Goal: Task Accomplishment & Management: Use online tool/utility

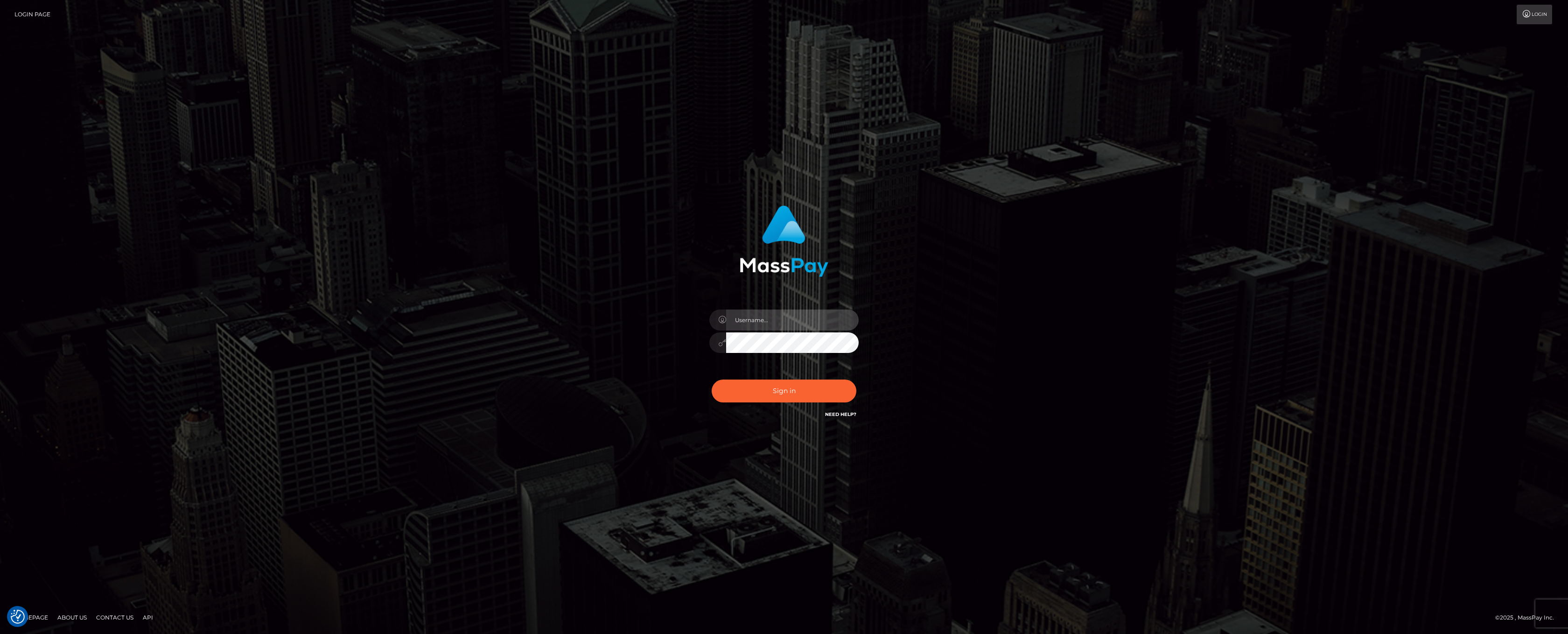
click at [788, 320] on input "text" at bounding box center [792, 320] width 133 height 21
type input "ashbil"
click at [775, 392] on button "Sign in" at bounding box center [783, 391] width 145 height 23
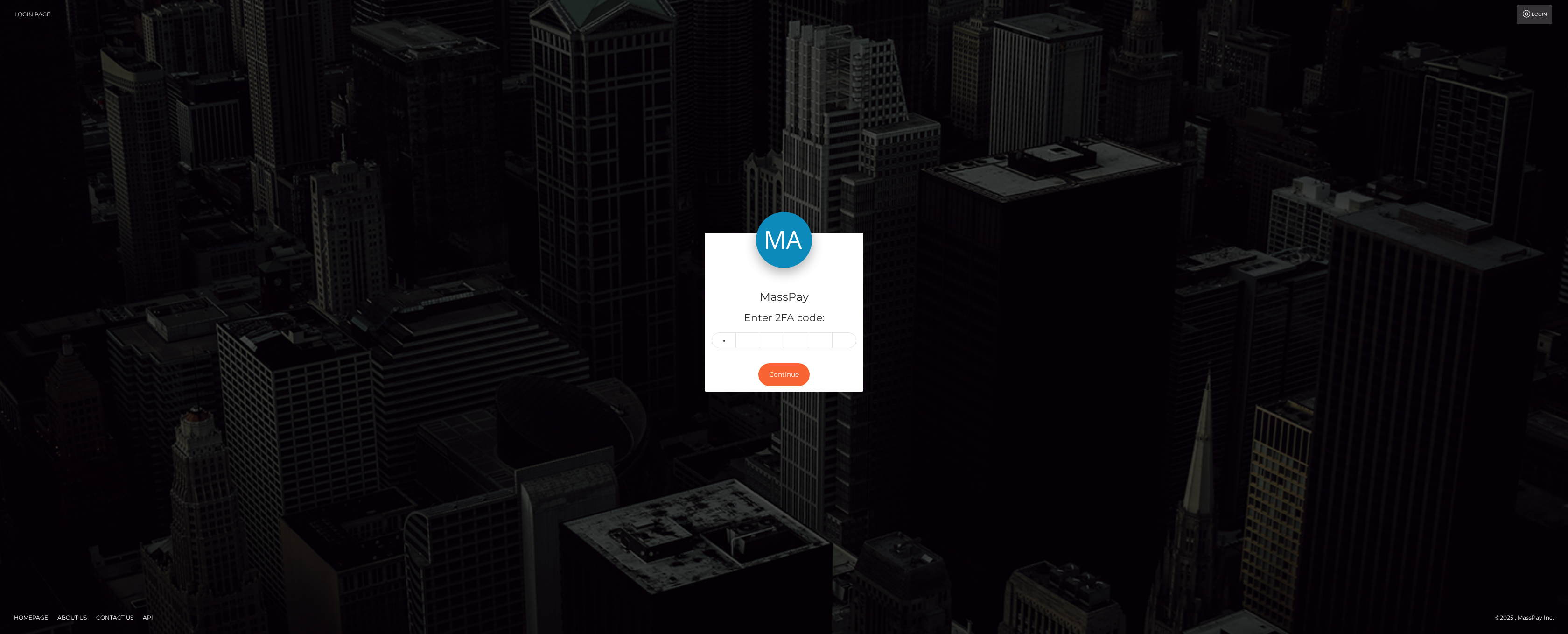
type input "6"
type input "3"
type input "2"
type input "0"
type input "7"
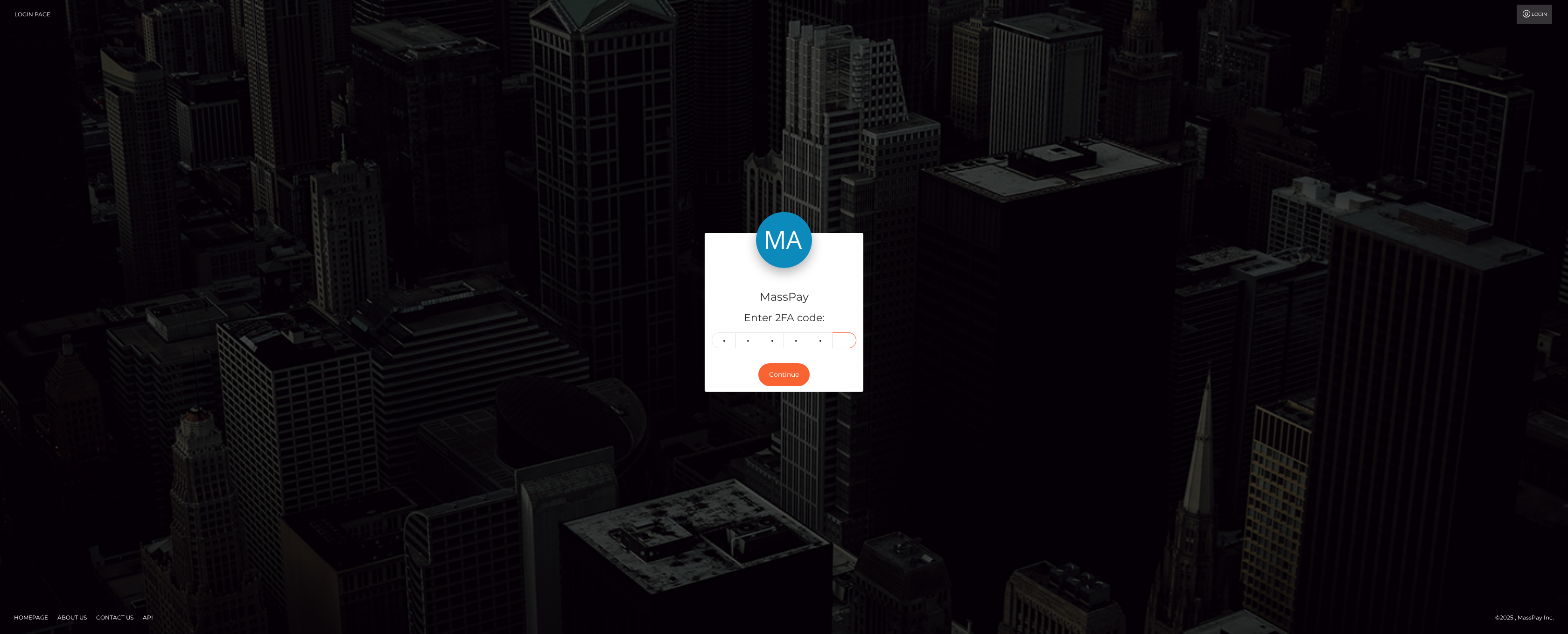
type input "6"
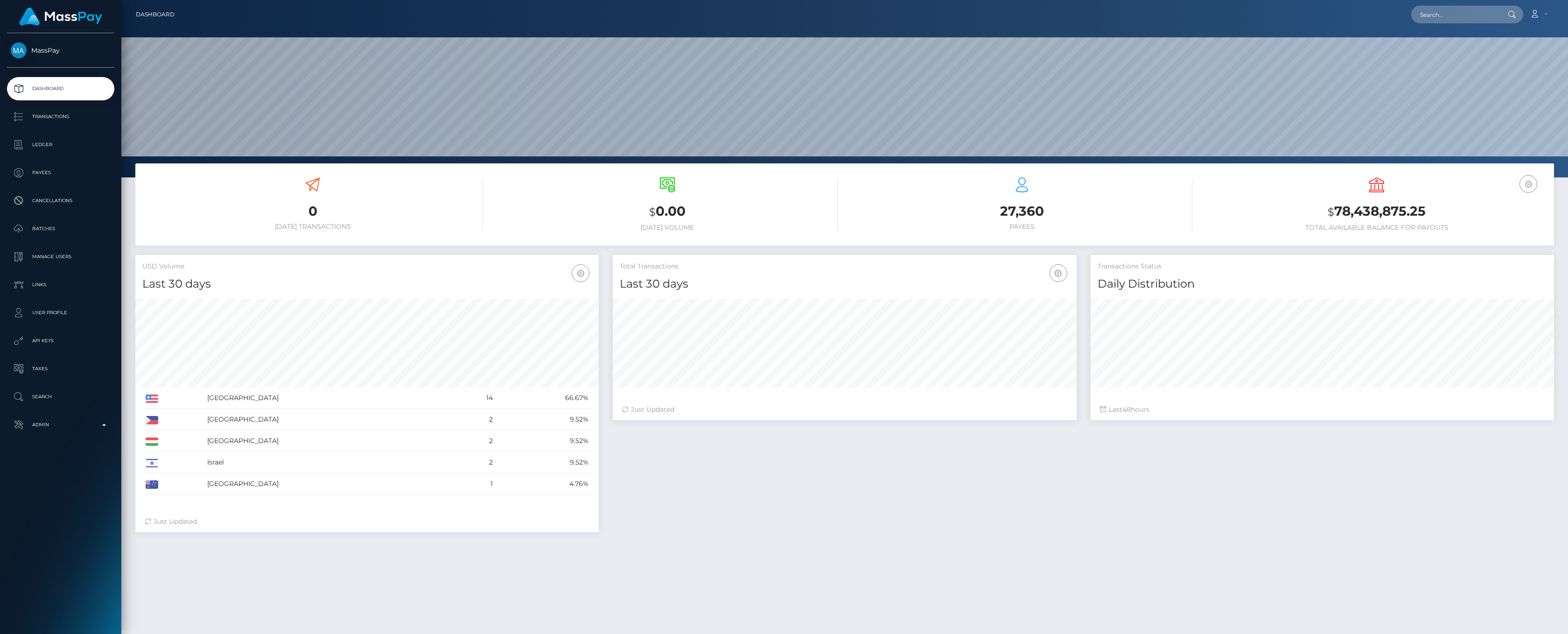
scroll to position [165, 463]
click at [106, 424] on p "Admin" at bounding box center [61, 425] width 100 height 14
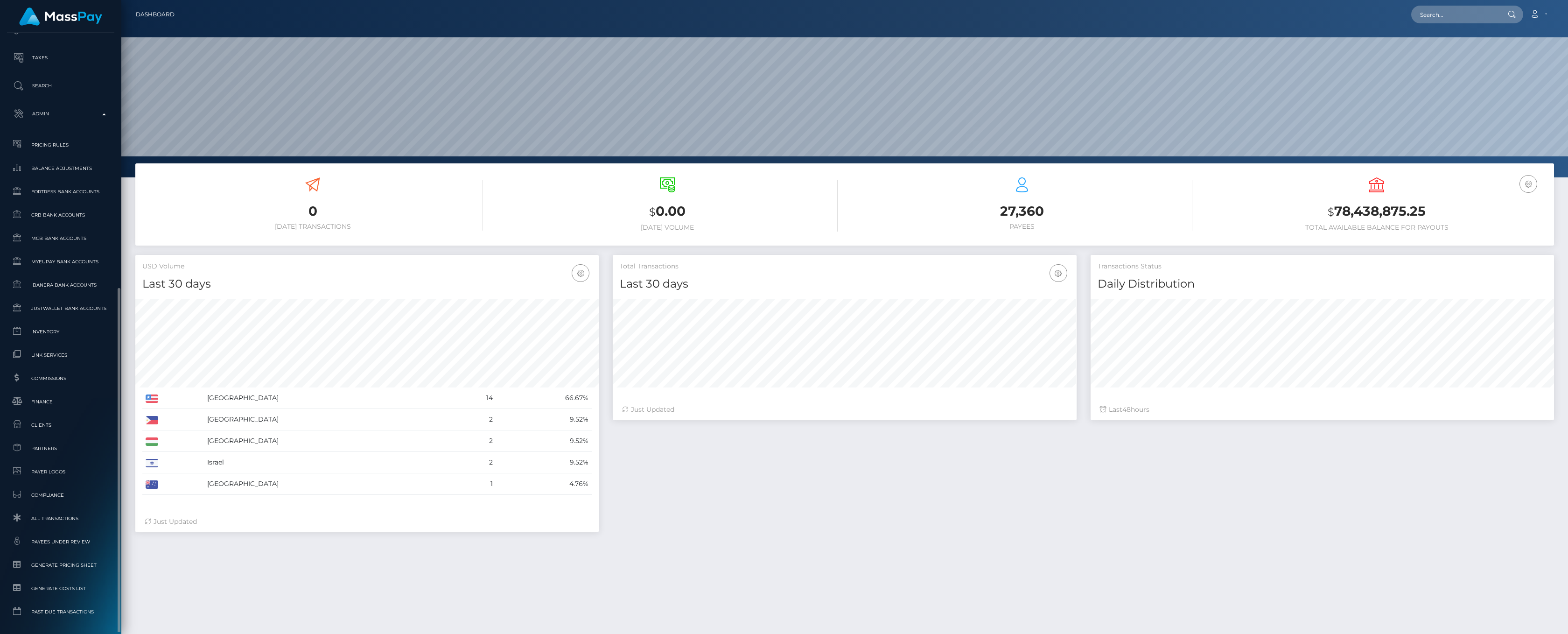
scroll to position [347, 0]
click at [96, 574] on div "Choose Client" at bounding box center [60, 577] width 86 height 7
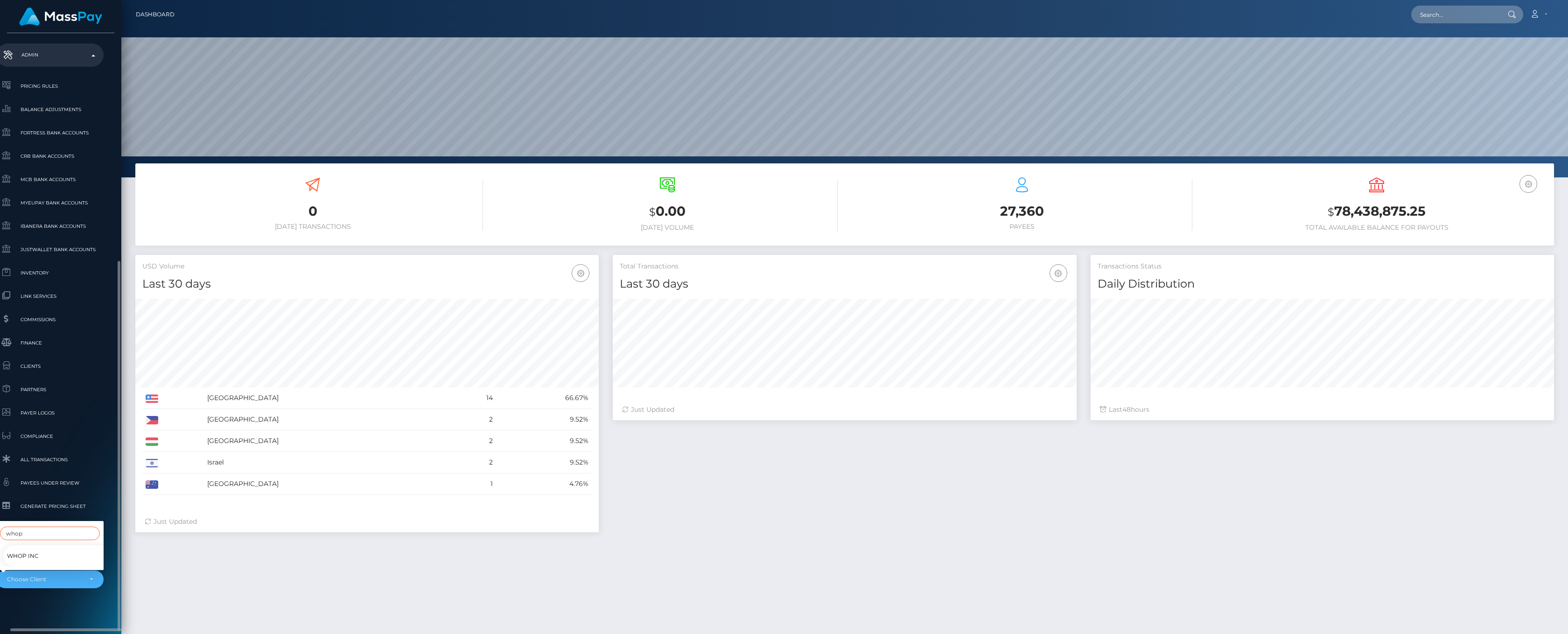
type input "whop"
click at [37, 552] on span "Whop Inc" at bounding box center [23, 556] width 32 height 12
select select "338"
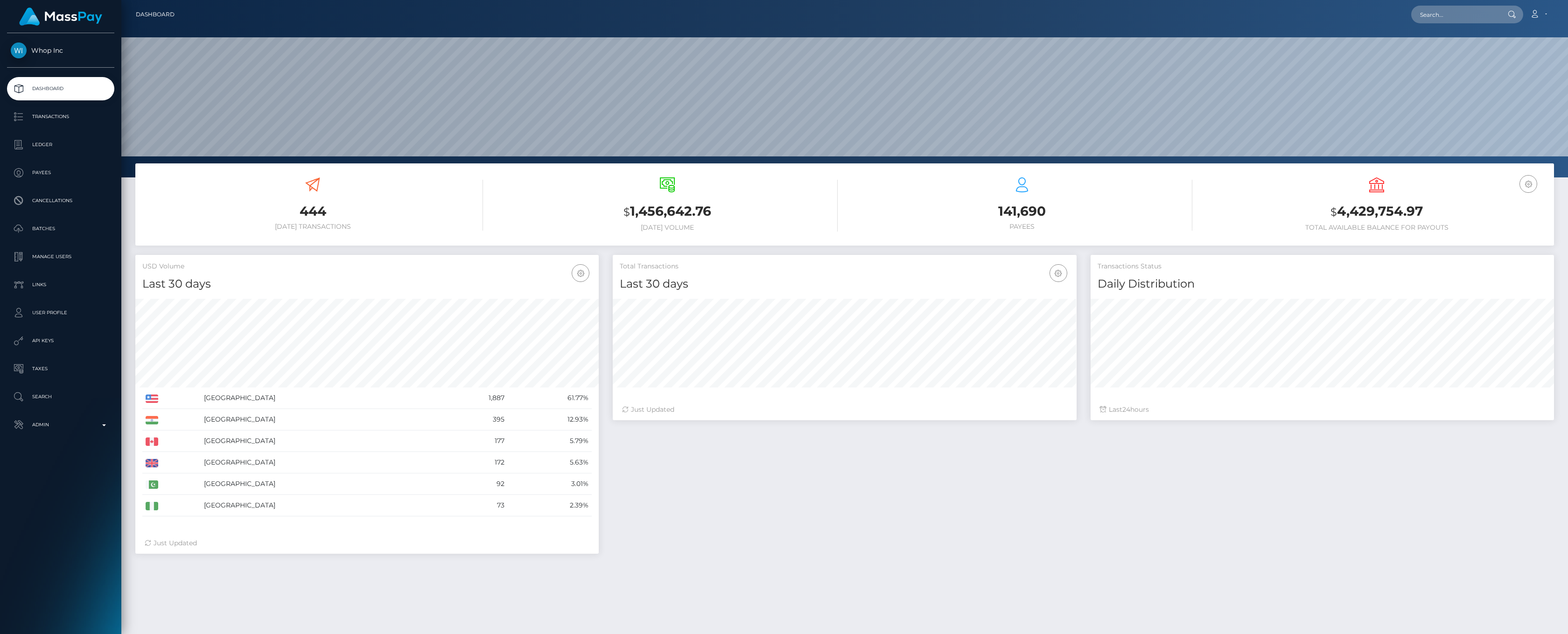
scroll to position [165, 463]
click at [46, 149] on p "Ledger" at bounding box center [61, 145] width 100 height 14
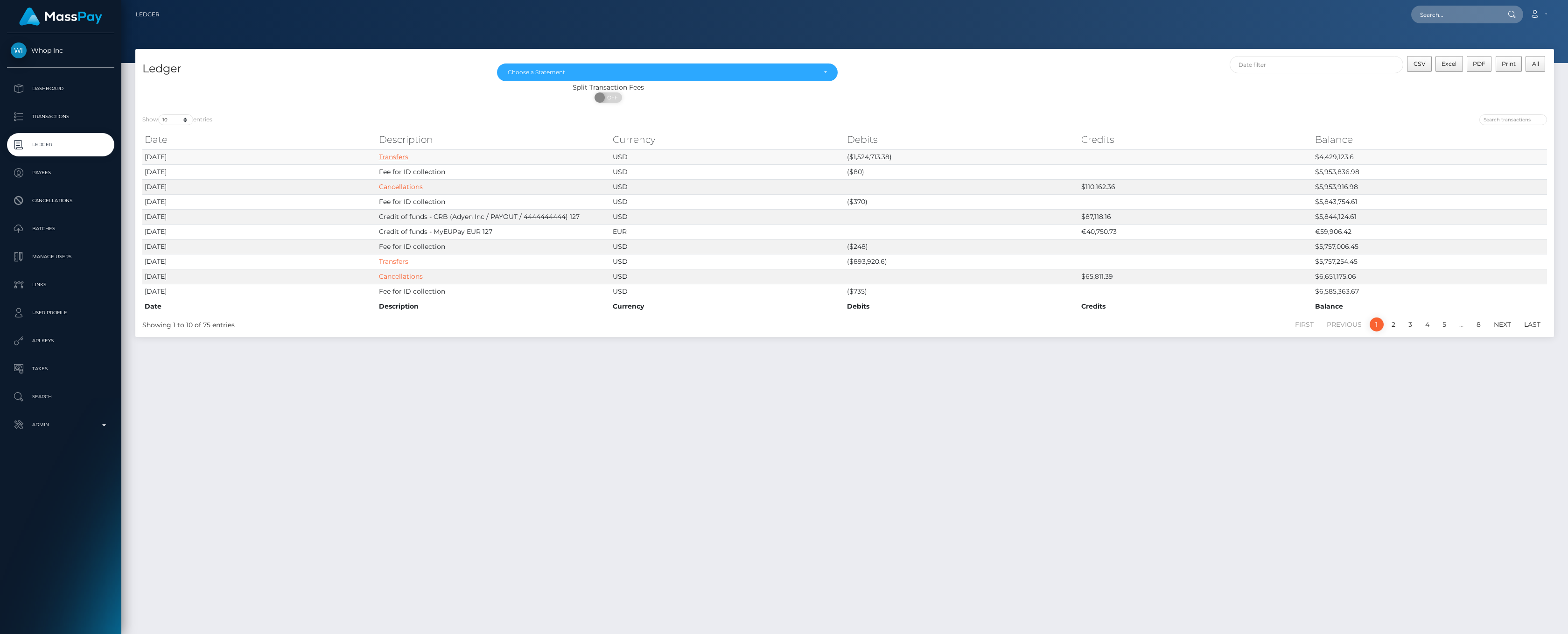
click at [397, 156] on link "Transfers" at bounding box center [393, 156] width 29 height 8
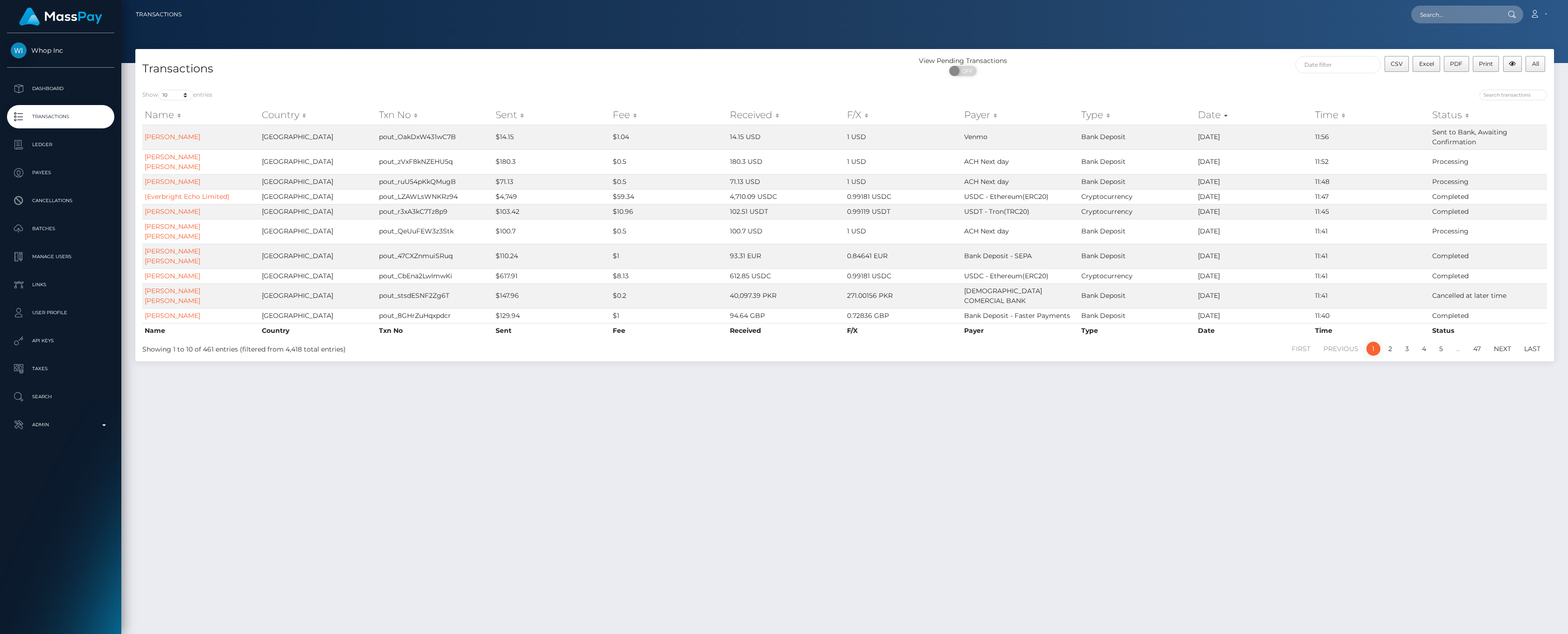
click at [514, 112] on th "Sent" at bounding box center [552, 115] width 117 height 18
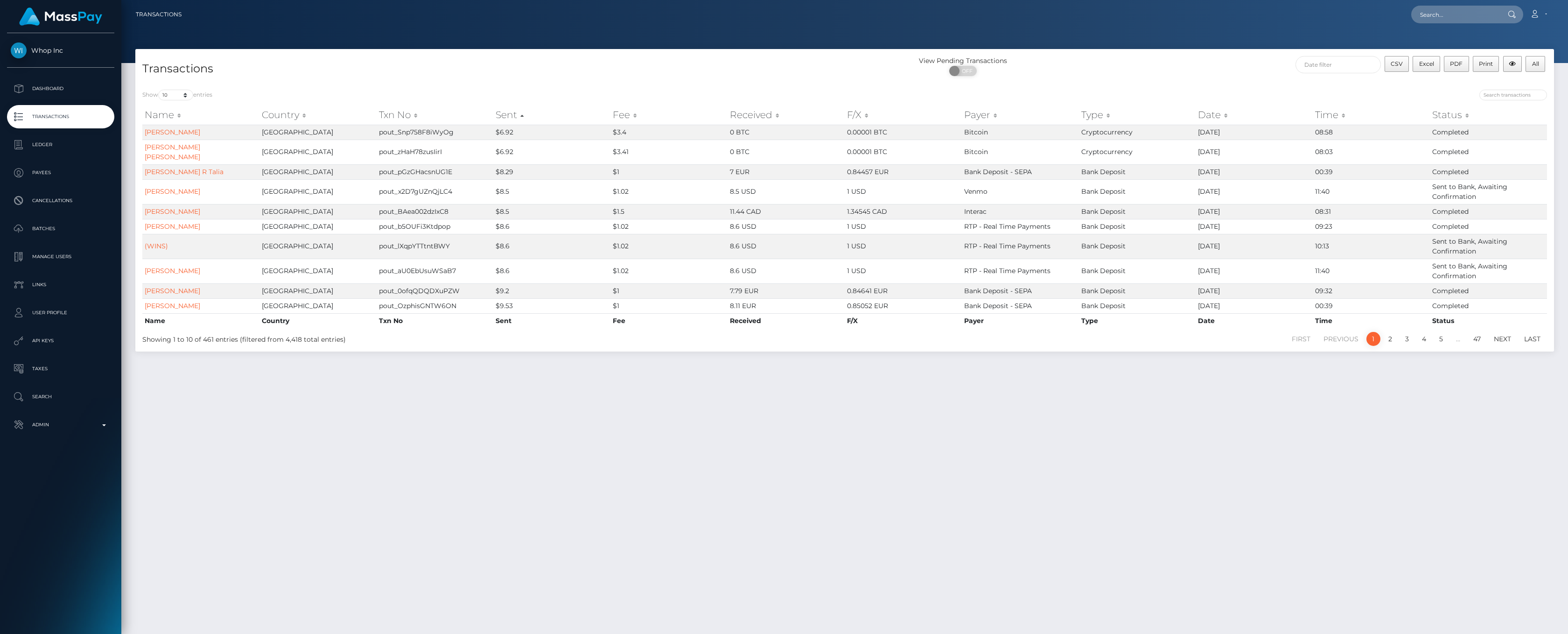
click at [514, 112] on th "Sent" at bounding box center [552, 115] width 117 height 18
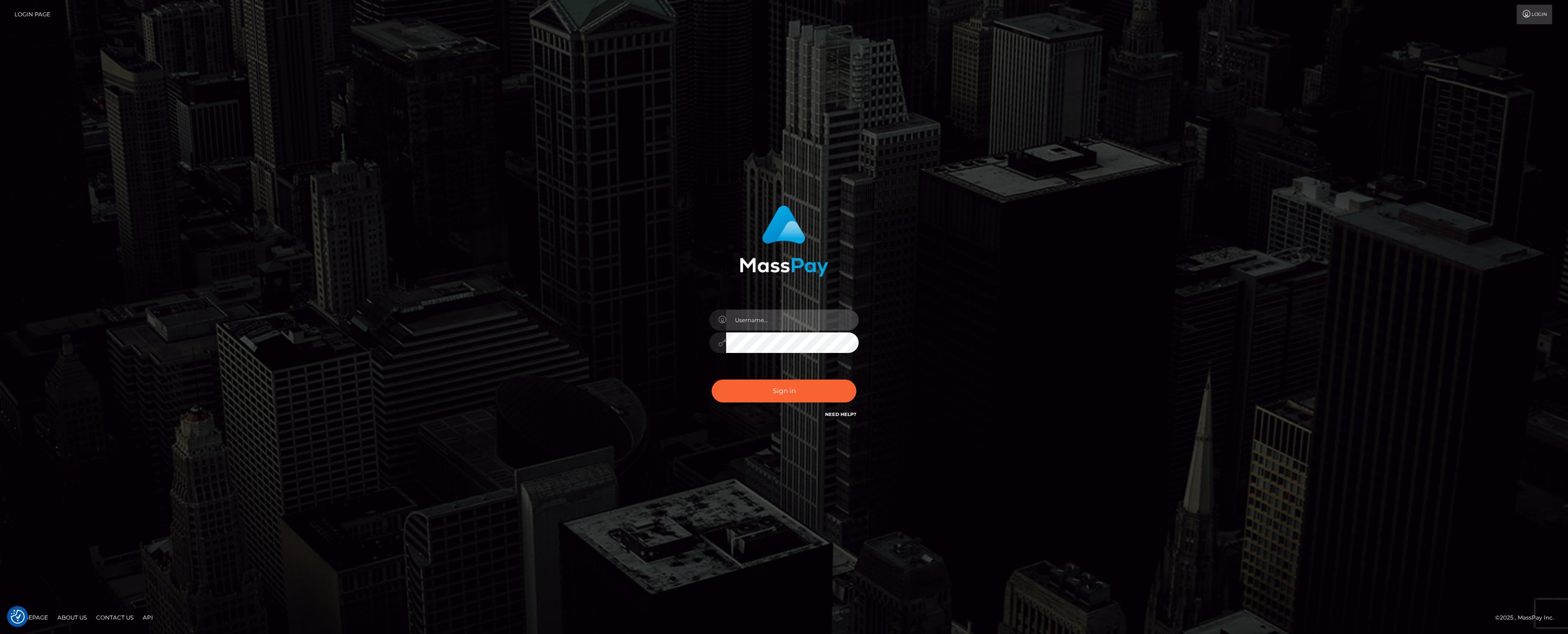
click at [782, 325] on input "text" at bounding box center [792, 320] width 133 height 21
type input "ashbil"
click at [764, 394] on button "Sign in" at bounding box center [783, 391] width 145 height 23
click at [752, 325] on input "text" at bounding box center [792, 320] width 133 height 21
type input "ashbil"
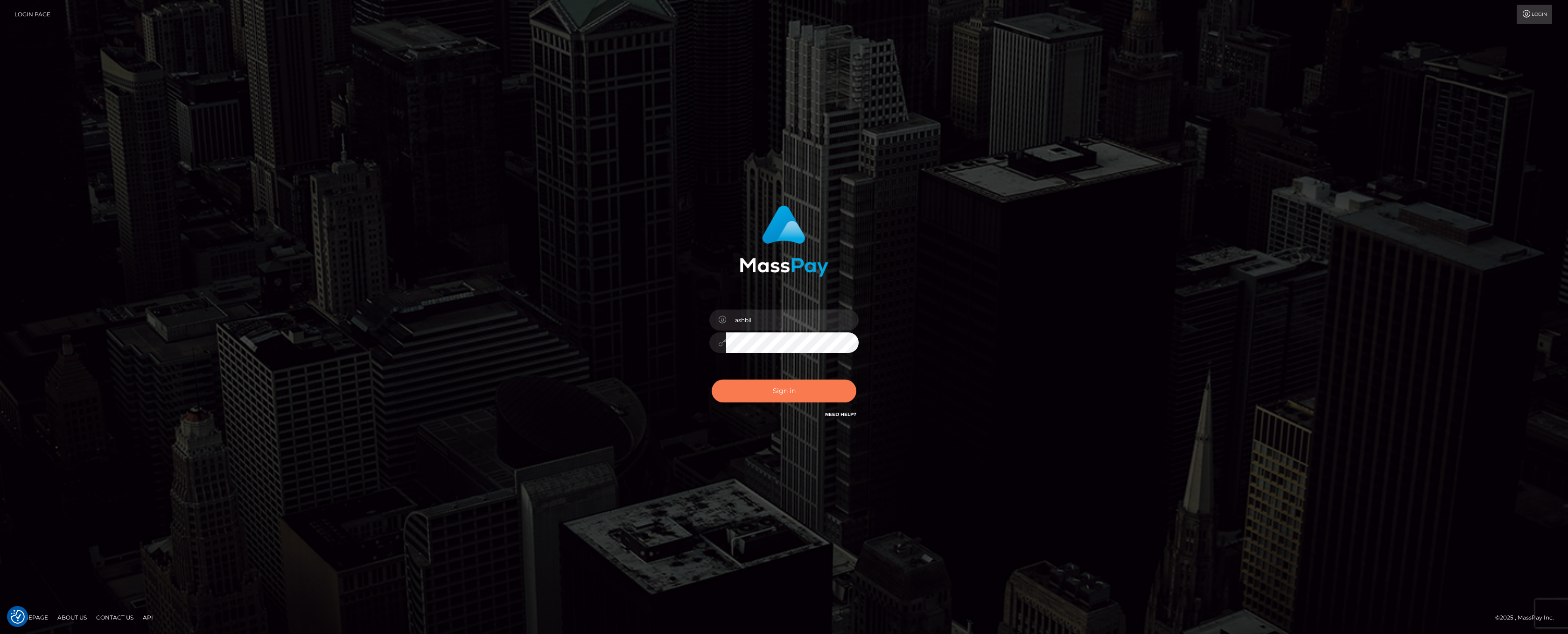
click at [789, 388] on button "Sign in" at bounding box center [783, 391] width 145 height 23
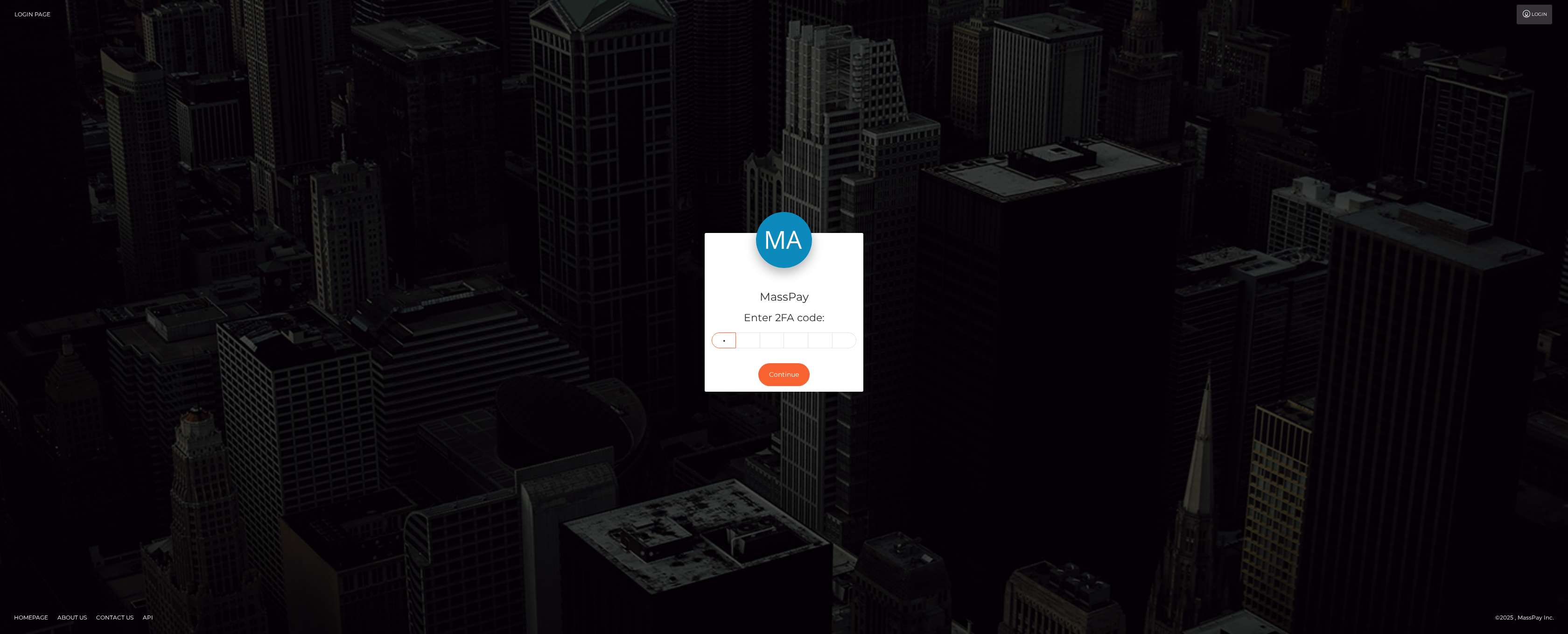
type input "4"
type input "9"
type input "6"
type input "1"
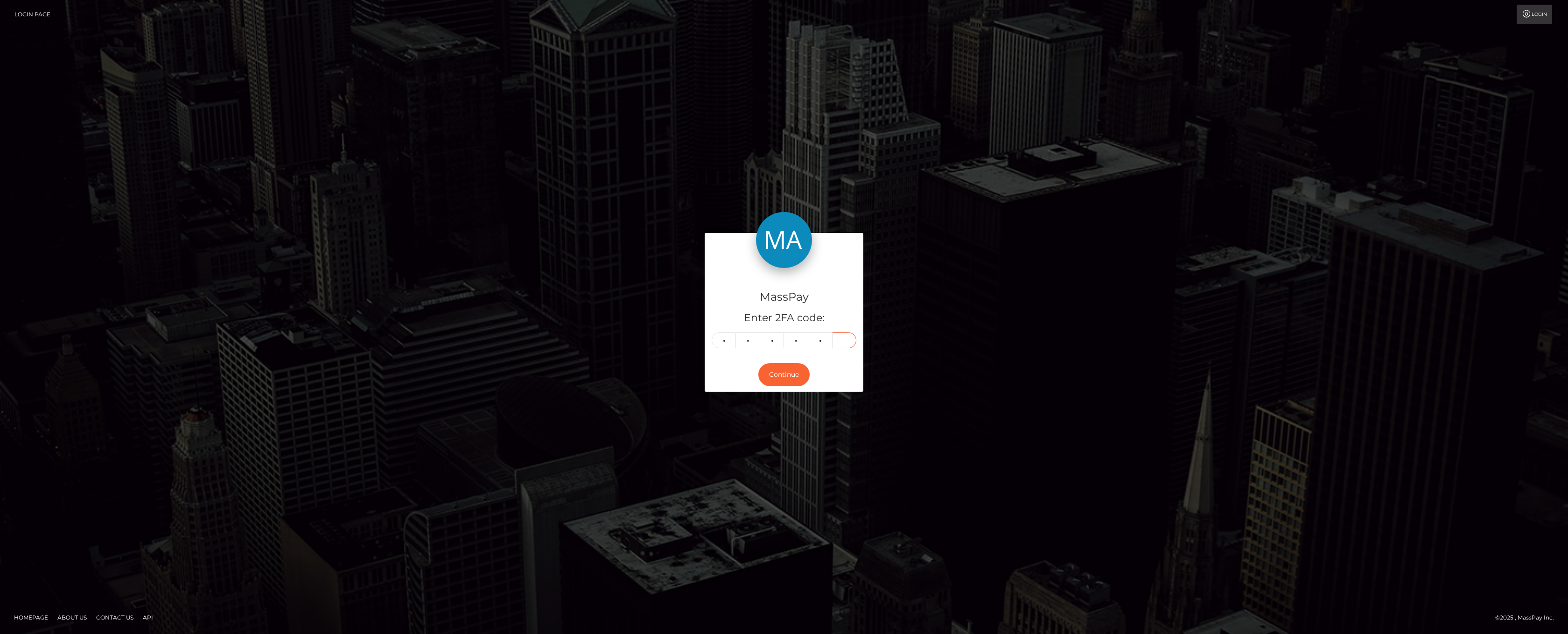
type input "4"
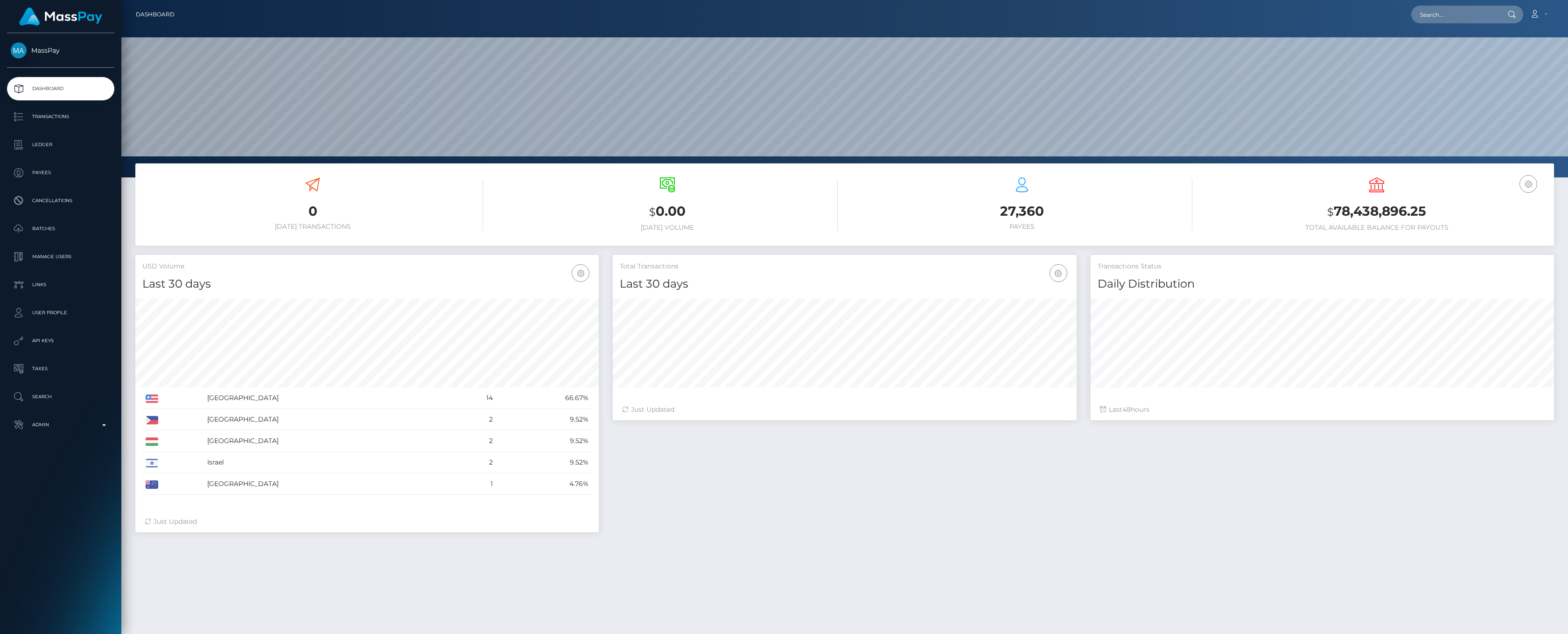
scroll to position [165, 463]
click at [103, 428] on p "Admin" at bounding box center [61, 425] width 100 height 14
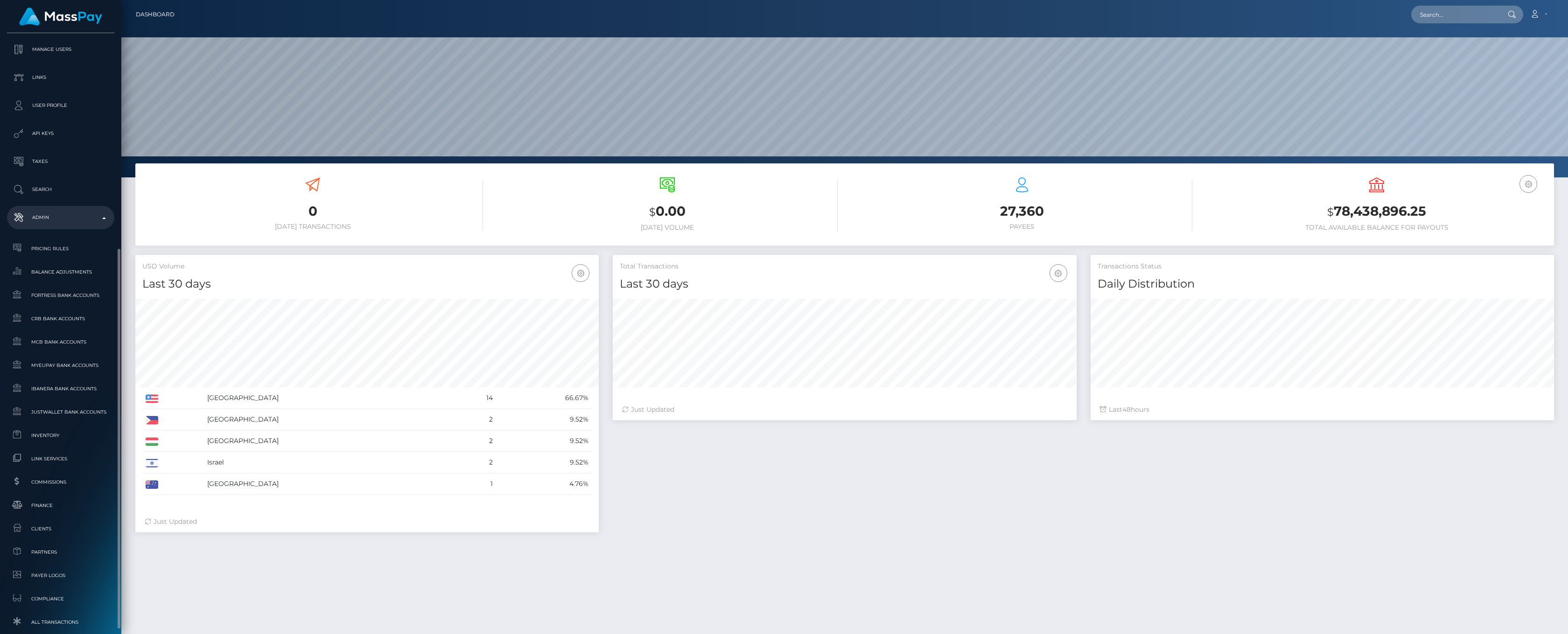
scroll to position [259, 0]
click at [68, 448] on span "Finance" at bounding box center [61, 453] width 100 height 11
click at [738, 478] on div "Total Transactions Last 30 days Last 30 days Last 60 days Last 90 days 48" at bounding box center [1083, 398] width 955 height 287
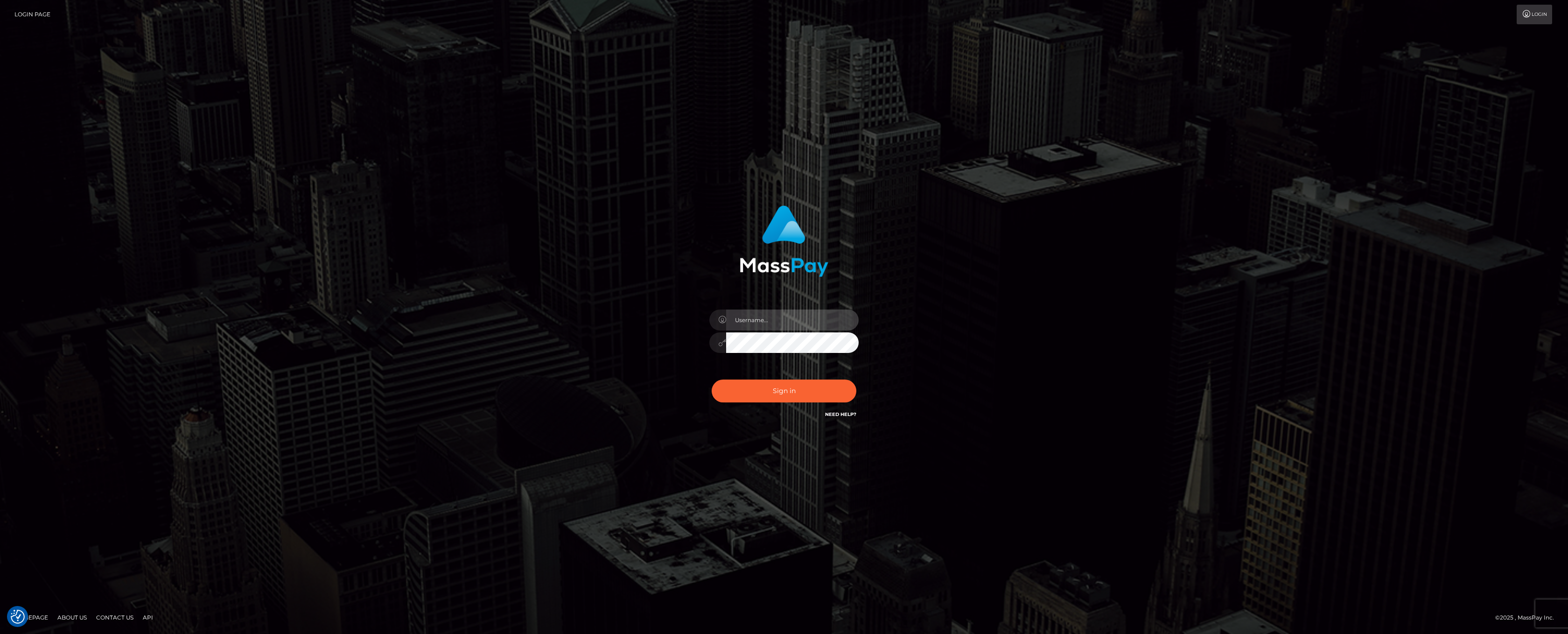
click at [796, 319] on input "text" at bounding box center [792, 320] width 133 height 21
type input "ashbil"
click at [795, 390] on button "Sign in" at bounding box center [783, 391] width 145 height 23
click at [769, 320] on input "text" at bounding box center [792, 320] width 133 height 21
type input "ashbil"
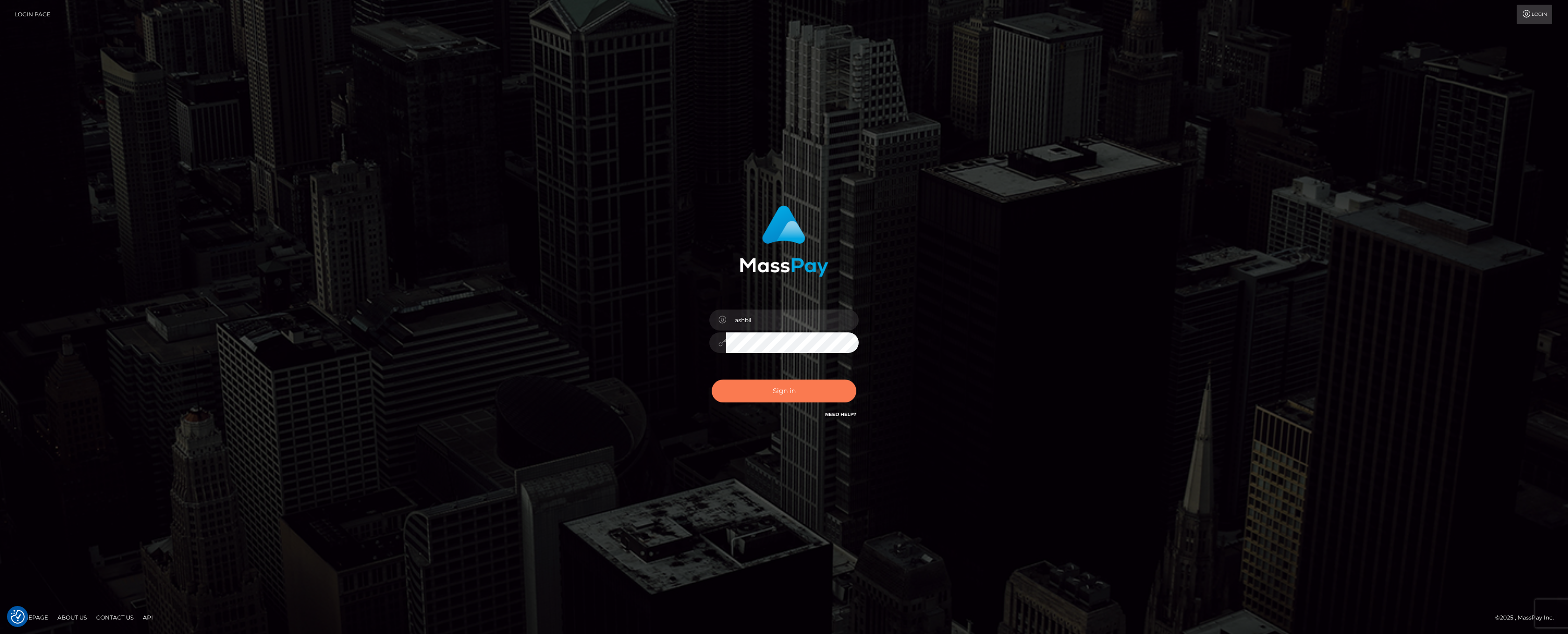
click at [765, 391] on button "Sign in" at bounding box center [783, 391] width 145 height 23
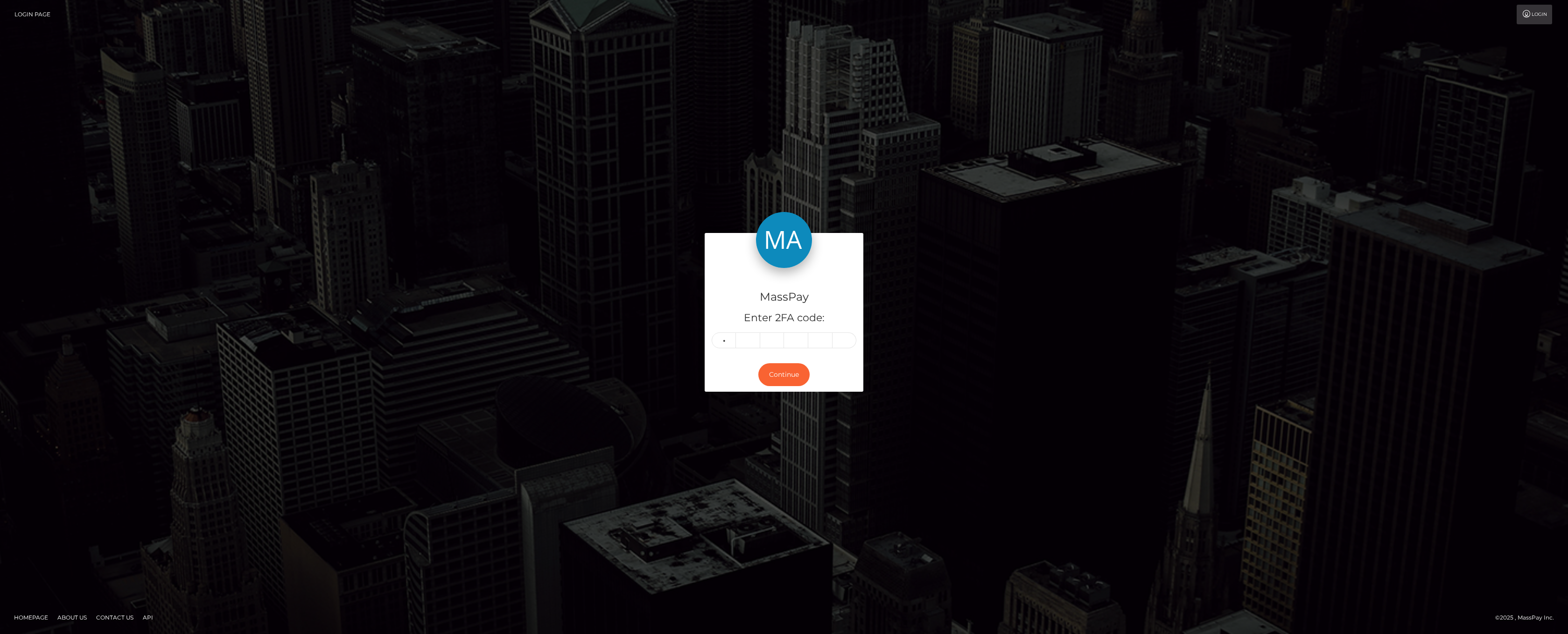
type input "1"
type input "4"
type input "7"
type input "1"
type input "6"
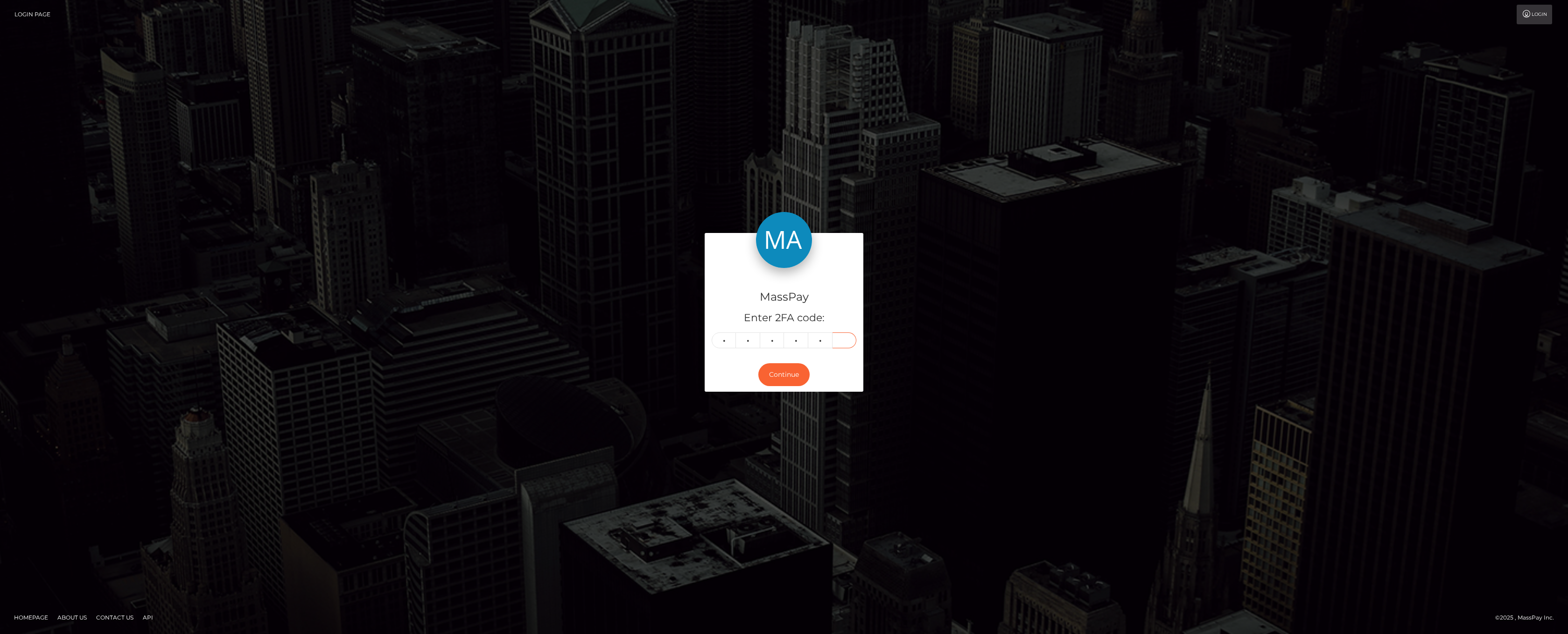
type input "9"
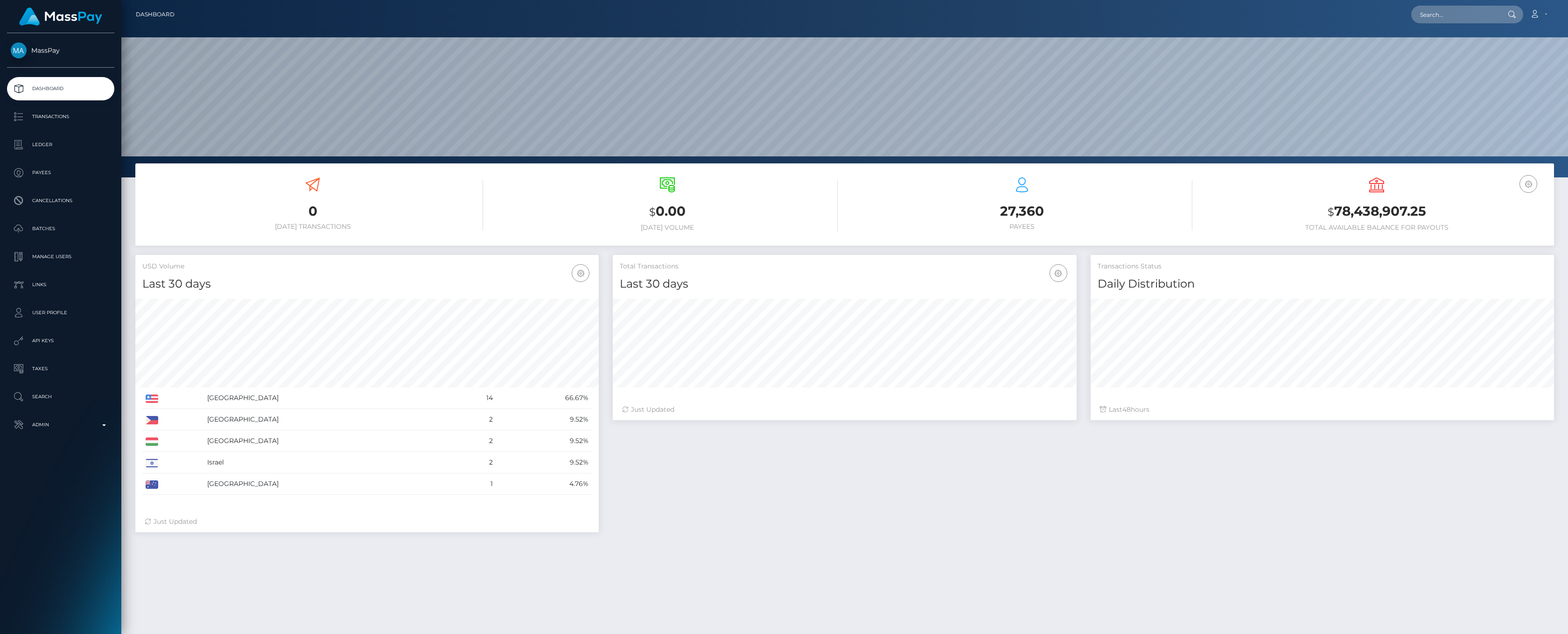
scroll to position [165, 463]
click at [99, 422] on p "Admin" at bounding box center [61, 425] width 100 height 14
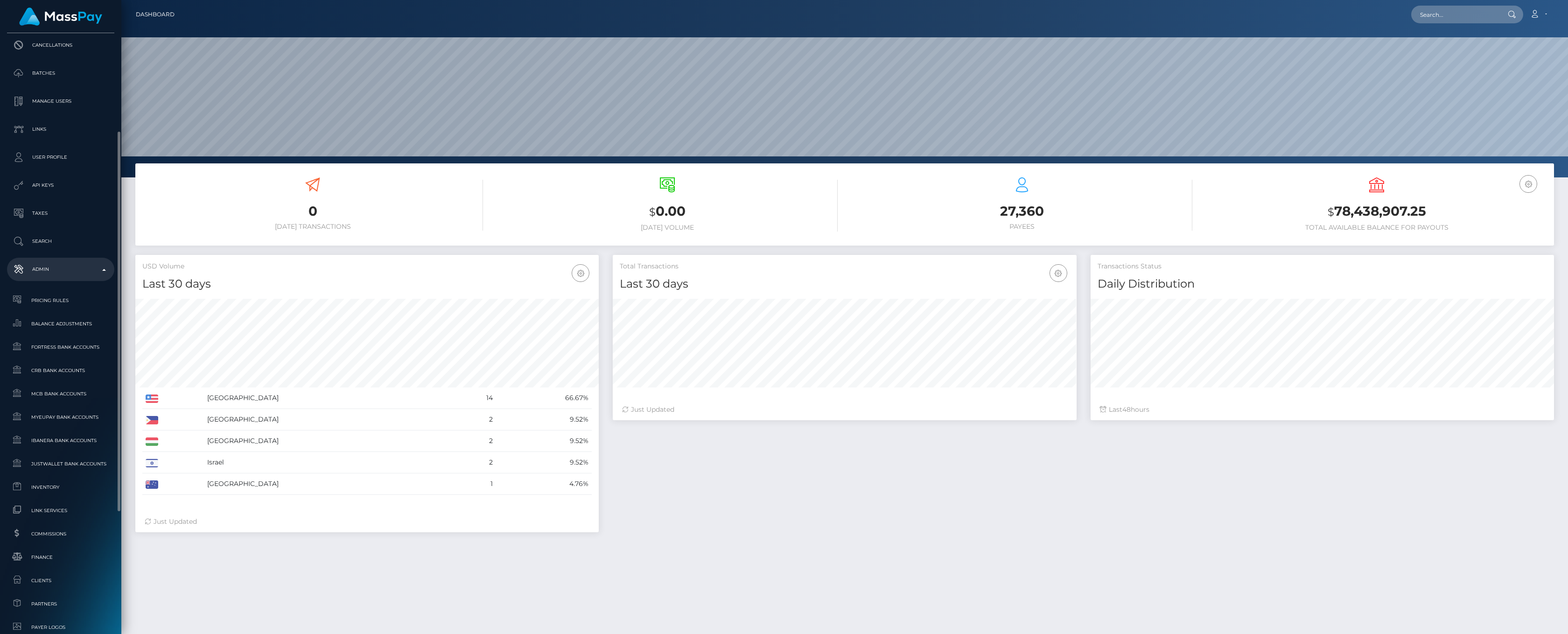
scroll to position [207, 0]
click at [59, 511] on link "Finance" at bounding box center [61, 505] width 107 height 20
click at [610, 433] on div "Total Transactions Last 30 days Last 30 days Last 60 days Last 90 days 48" at bounding box center [1083, 398] width 955 height 287
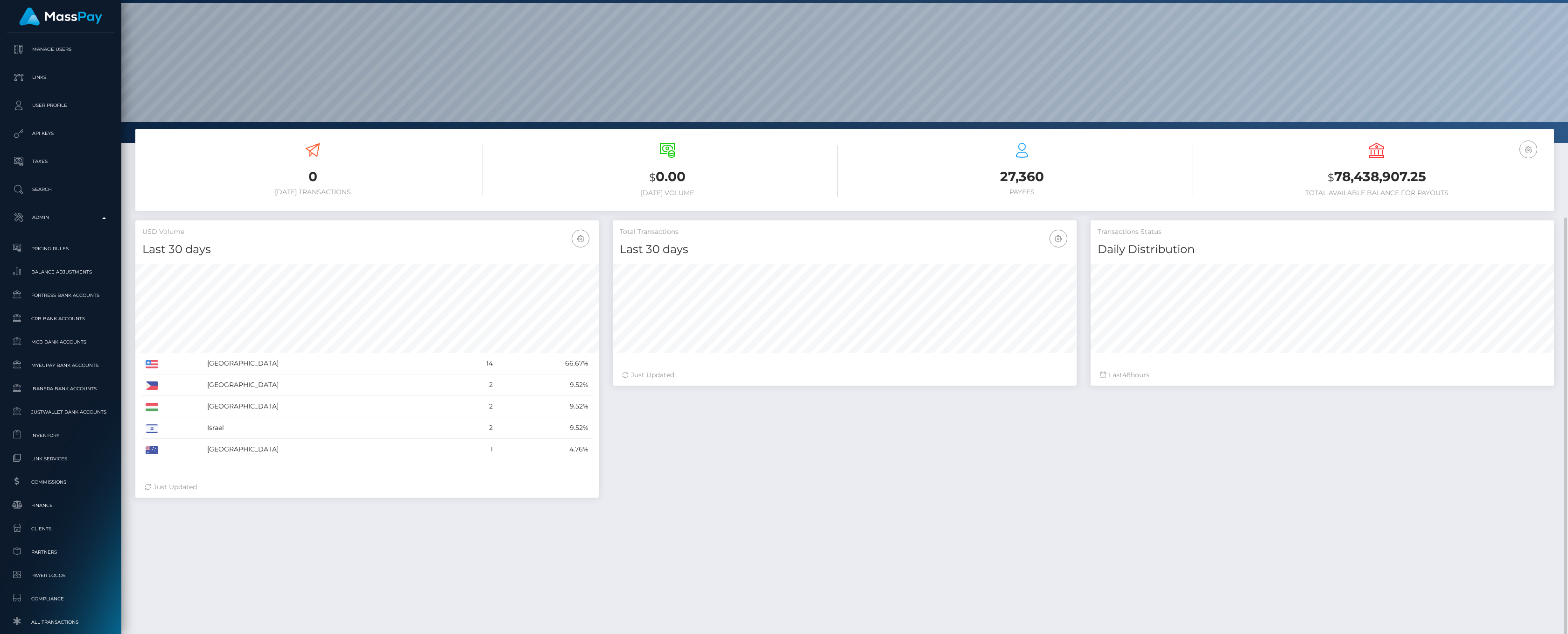
scroll to position [0, 0]
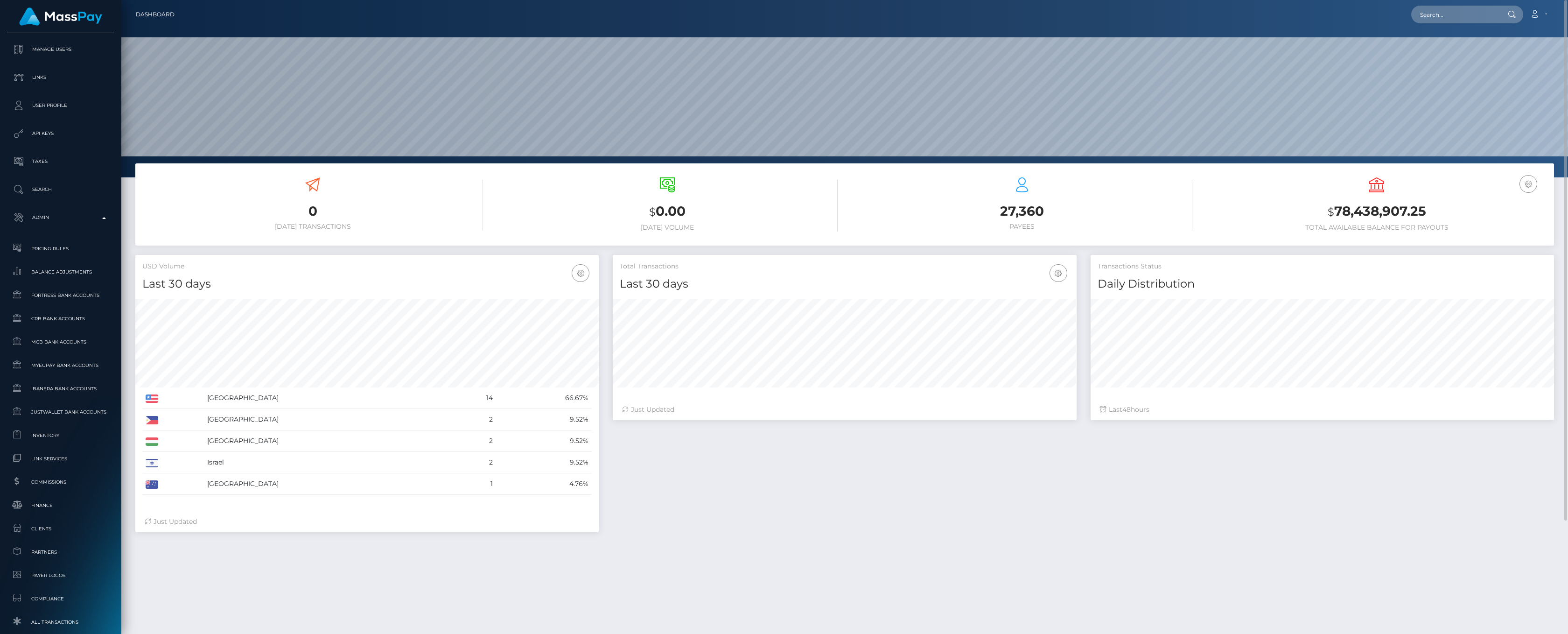
click at [722, 482] on div "Total Transactions Last 30 days Last 30 days Last 60 days Last 90 days 48" at bounding box center [1083, 398] width 955 height 287
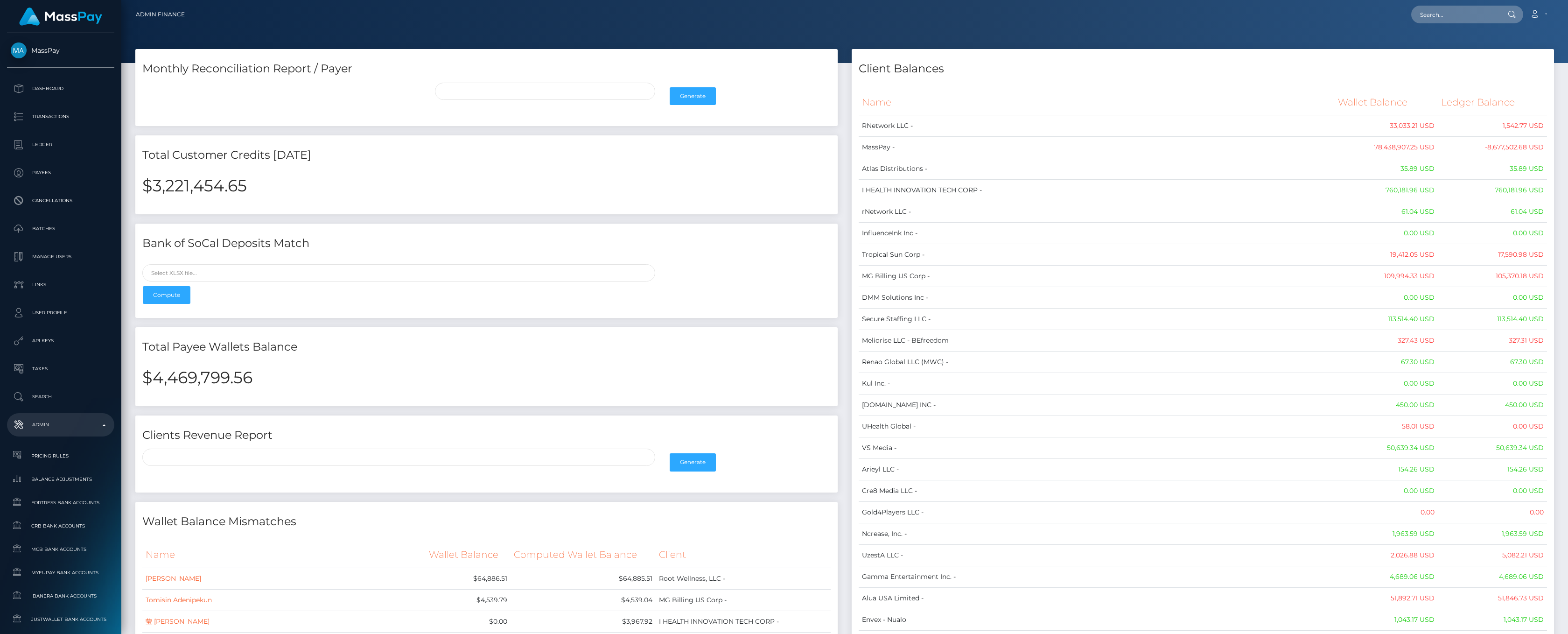
select select
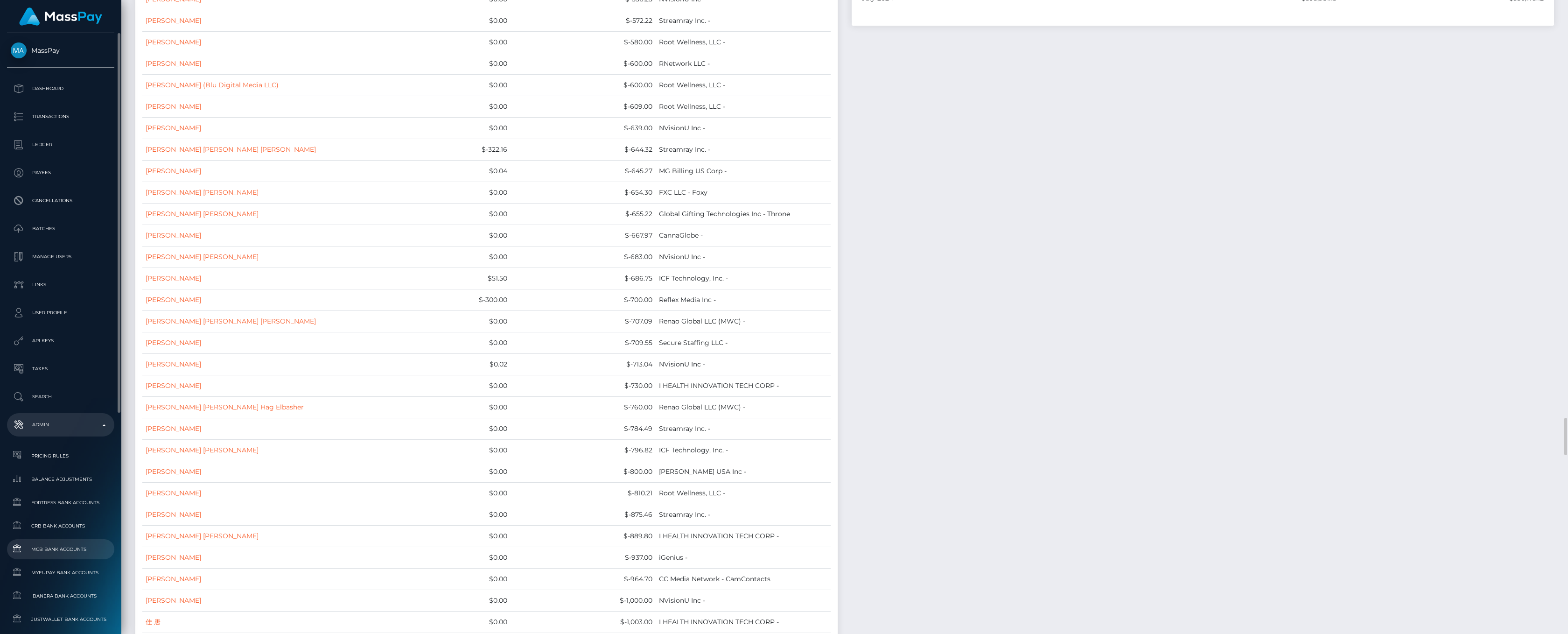
scroll to position [7939, 0]
